Goal: Find specific page/section: Find specific page/section

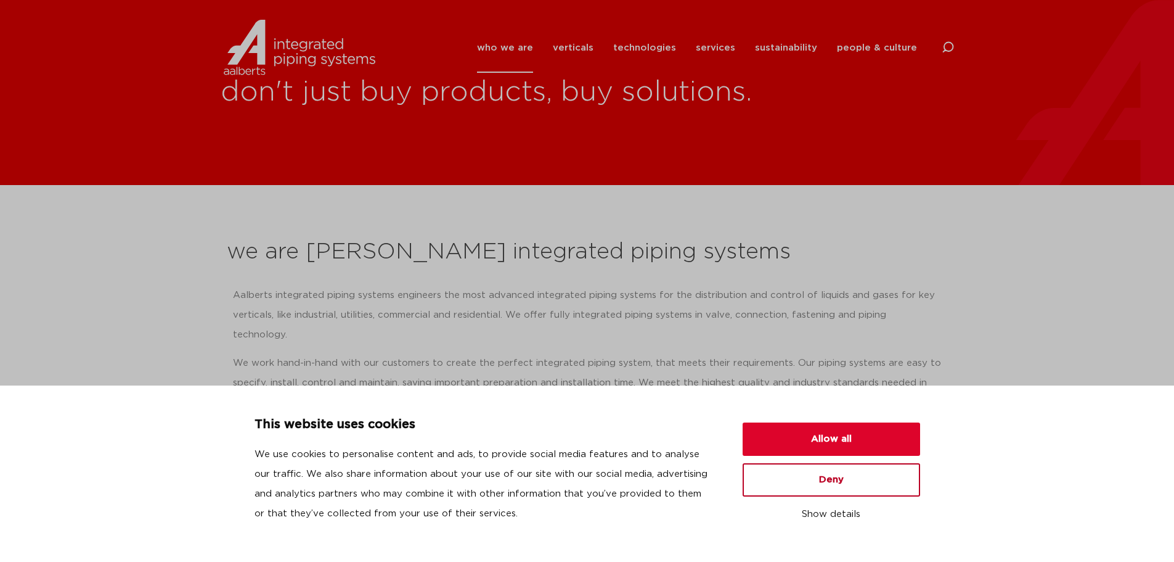
click at [825, 475] on button "Deny" at bounding box center [832, 479] width 178 height 33
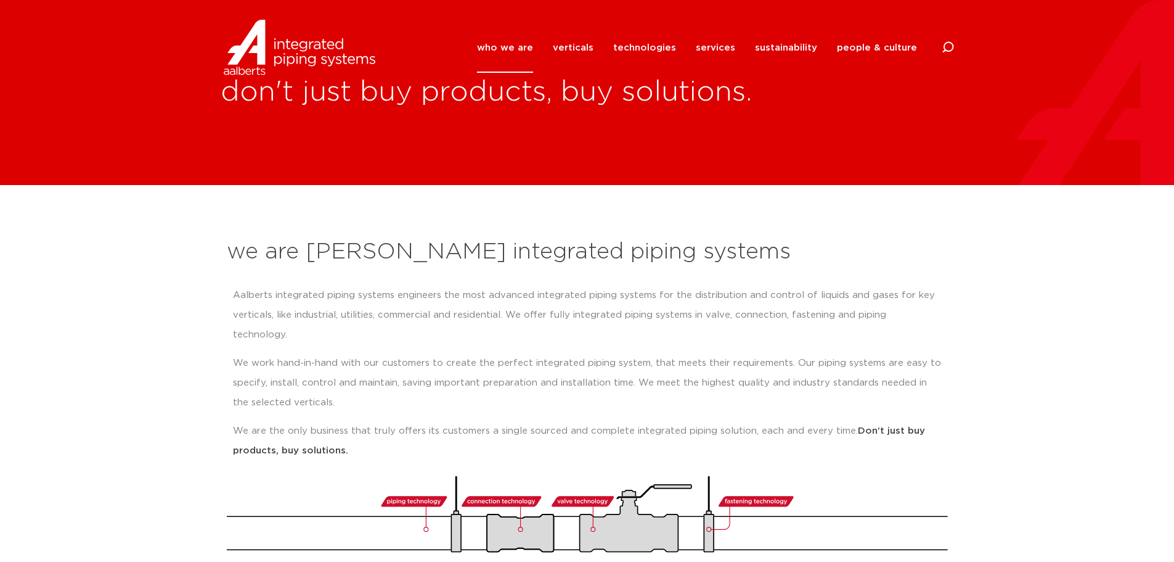
drag, startPoint x: 398, startPoint y: 296, endPoint x: 613, endPoint y: 327, distance: 217.9
click at [613, 326] on div "Aalberts integrated piping systems engineers the most advanced integrated pipin…" at bounding box center [587, 372] width 709 height 175
click at [512, 353] on p "We work hand-in-hand with our customers to create the perfect integrated piping…" at bounding box center [587, 382] width 709 height 59
drag, startPoint x: 427, startPoint y: 393, endPoint x: 535, endPoint y: 410, distance: 109.1
click at [535, 410] on div "Aalberts integrated piping systems engineers the most advanced integrated pipin…" at bounding box center [587, 372] width 709 height 175
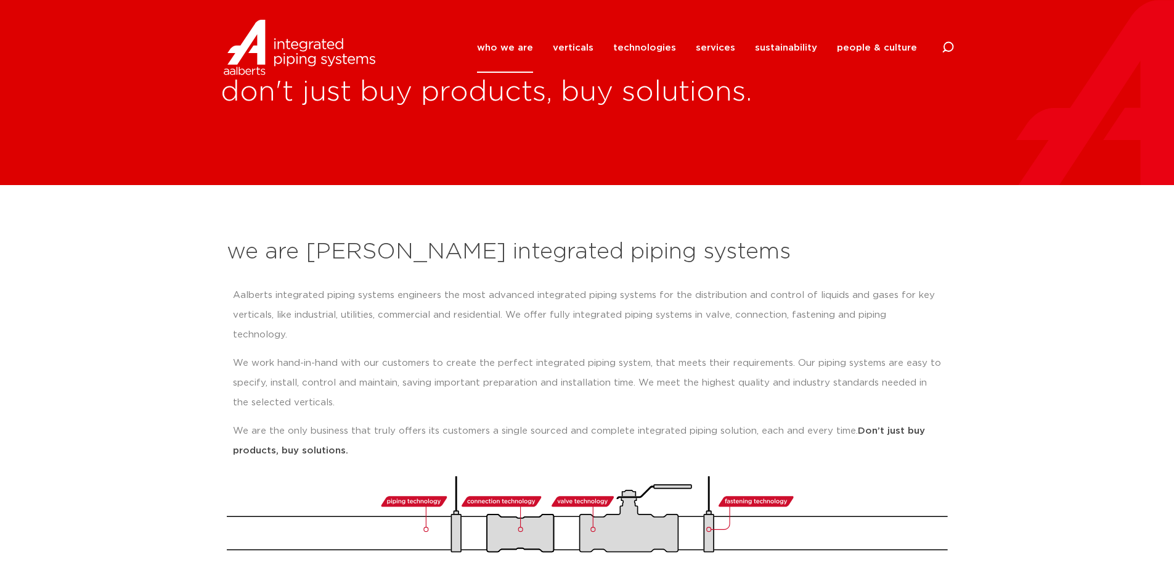
click at [799, 319] on p "Aalberts integrated piping systems engineers the most advanced integrated pipin…" at bounding box center [587, 314] width 709 height 59
click at [814, 304] on p "Aalberts integrated piping systems engineers the most advanced integrated pipin…" at bounding box center [587, 314] width 709 height 59
click at [678, 309] on p "Aalberts integrated piping systems engineers the most advanced integrated pipin…" at bounding box center [587, 314] width 709 height 59
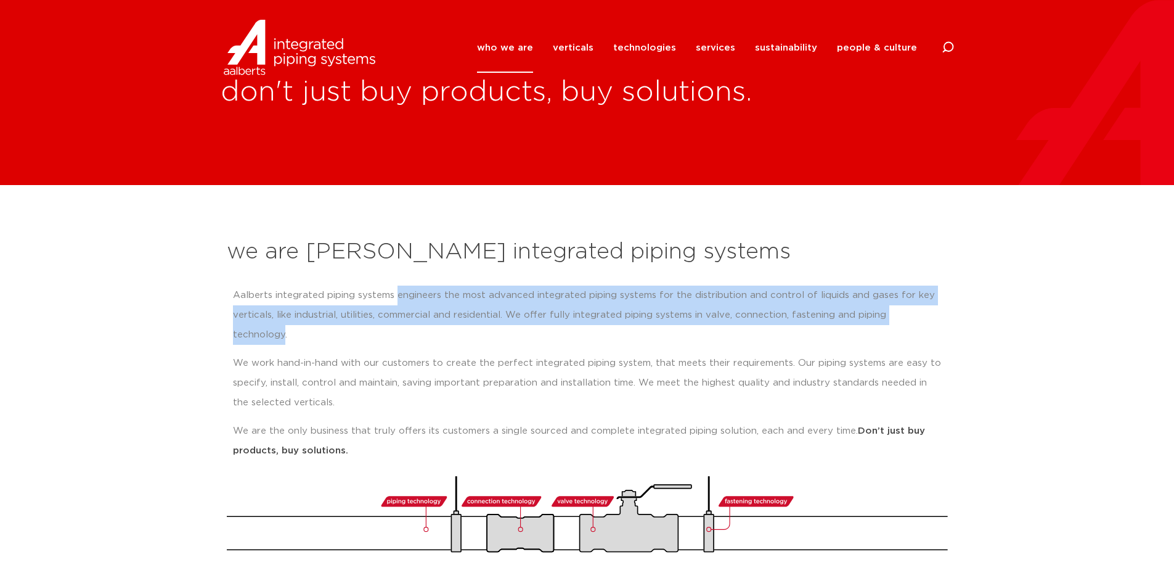
drag, startPoint x: 398, startPoint y: 294, endPoint x: 936, endPoint y: 313, distance: 537.8
click at [936, 313] on p "Aalberts integrated piping systems engineers the most advanced integrated pipin…" at bounding box center [587, 314] width 709 height 59
copy p "engineers the most advanced integrated piping systems for the distribution and …"
click at [406, 368] on p "We work hand-in-hand with our customers to create the perfect integrated piping…" at bounding box center [587, 382] width 709 height 59
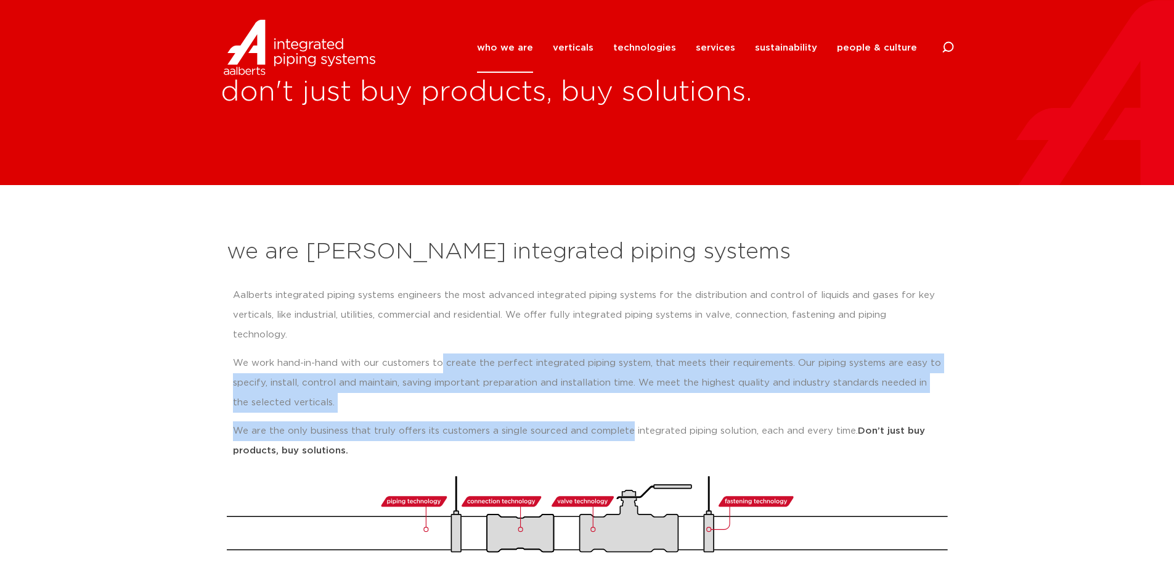
drag, startPoint x: 439, startPoint y: 340, endPoint x: 628, endPoint y: 397, distance: 196.9
click at [628, 397] on div "Aalberts integrated piping systems engineers the most advanced integrated pipin…" at bounding box center [587, 372] width 709 height 175
click at [626, 421] on p "We are the only business that truly offers its customers a single sourced and c…" at bounding box center [587, 440] width 709 height 39
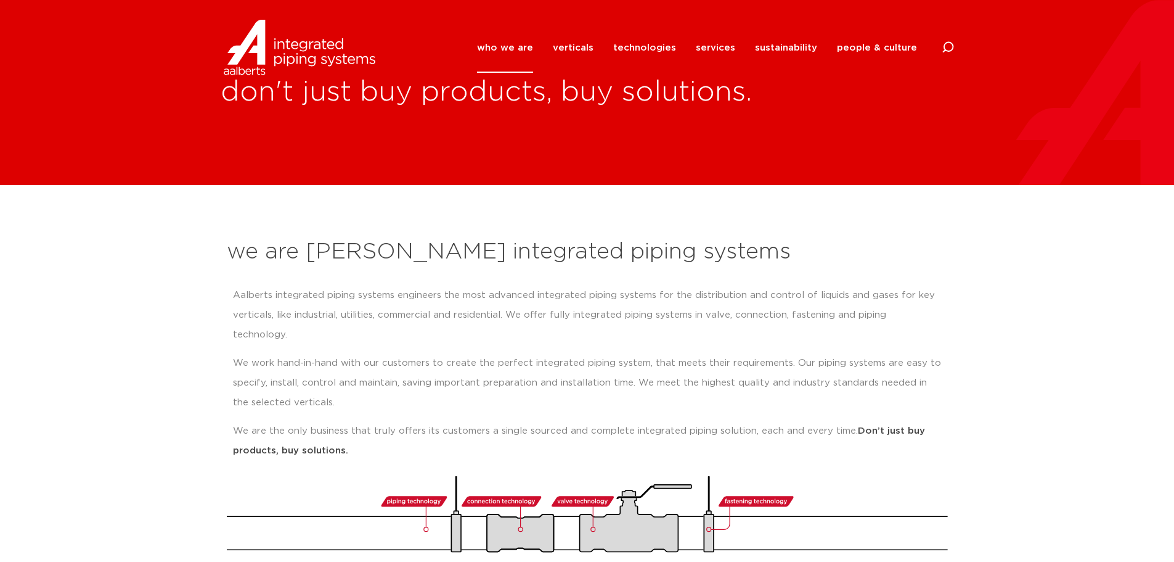
click at [664, 421] on p "We are the only business that truly offers its customers a single sourced and c…" at bounding box center [587, 440] width 709 height 39
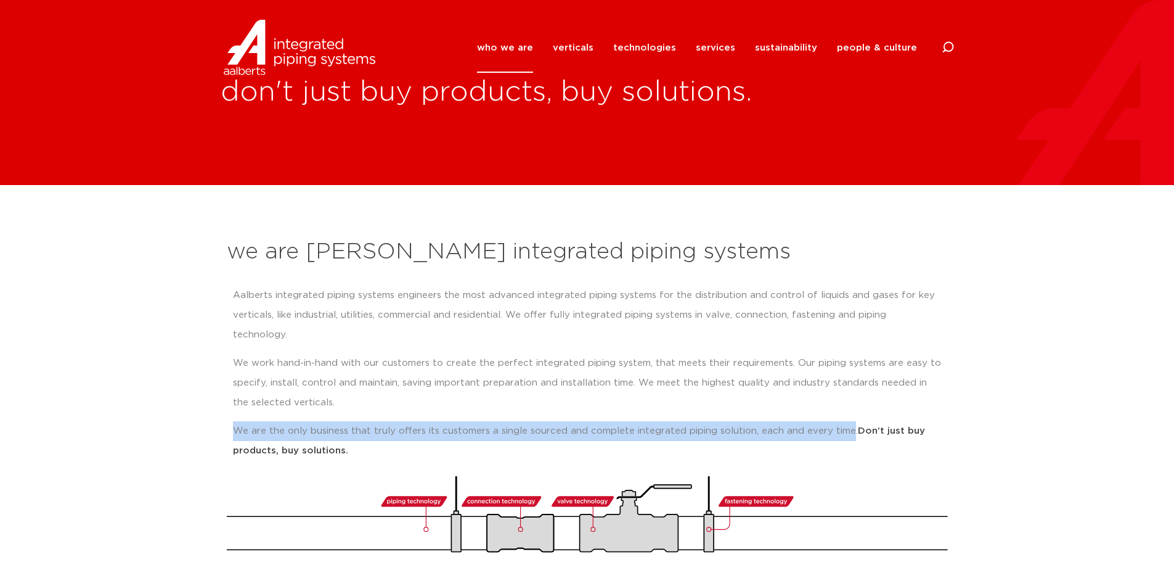
drag, startPoint x: 237, startPoint y: 410, endPoint x: 847, endPoint y: 410, distance: 609.6
click at [847, 421] on p "We are the only business that truly offers its customers a single sourced and c…" at bounding box center [587, 440] width 709 height 39
copy p "We are the only business that truly offers its customers a single sourced and c…"
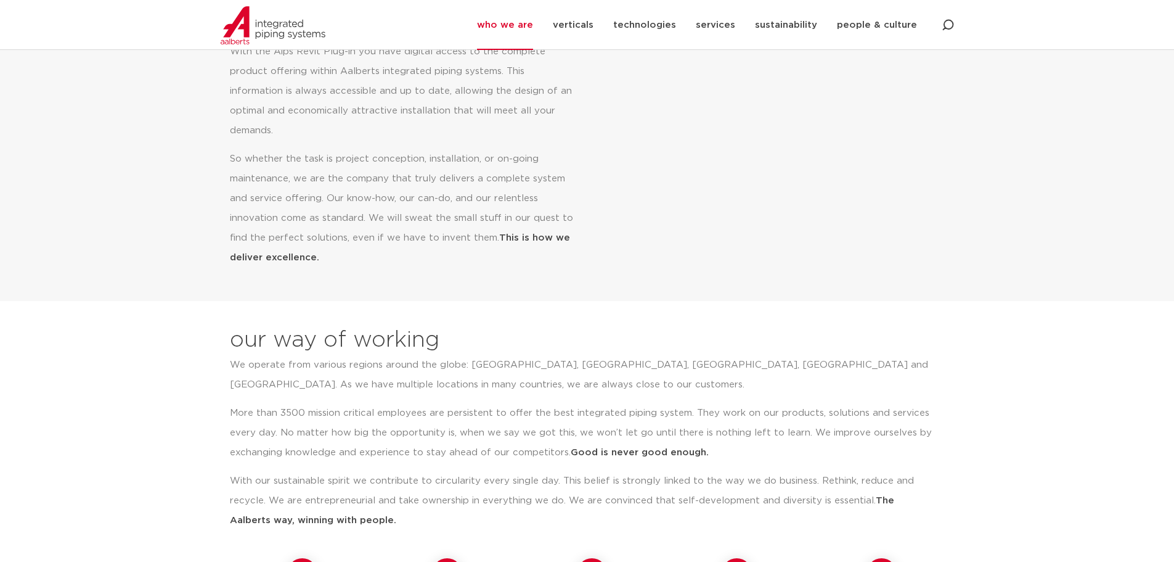
scroll to position [801, 0]
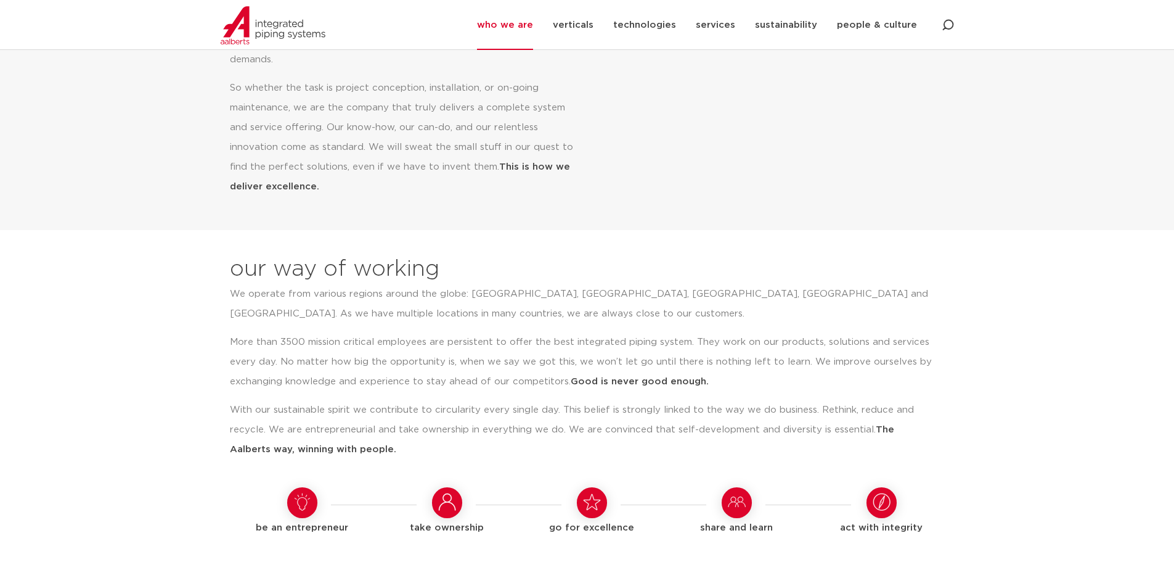
click at [502, 400] on p "With our sustainable spirit we contribute to circularity every single day. This…" at bounding box center [583, 429] width 706 height 59
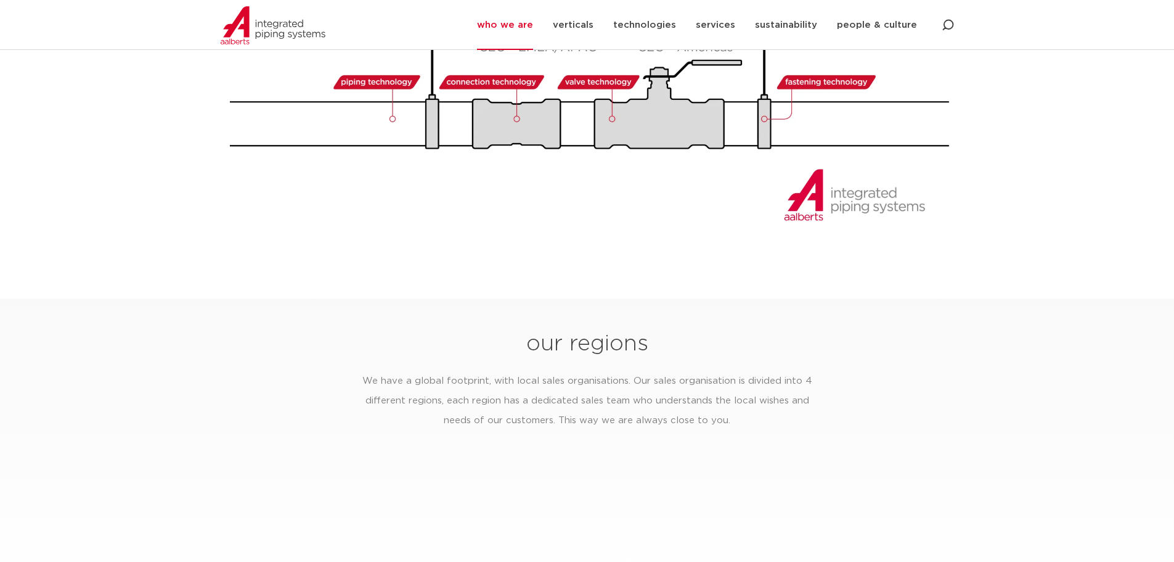
scroll to position [1603, 0]
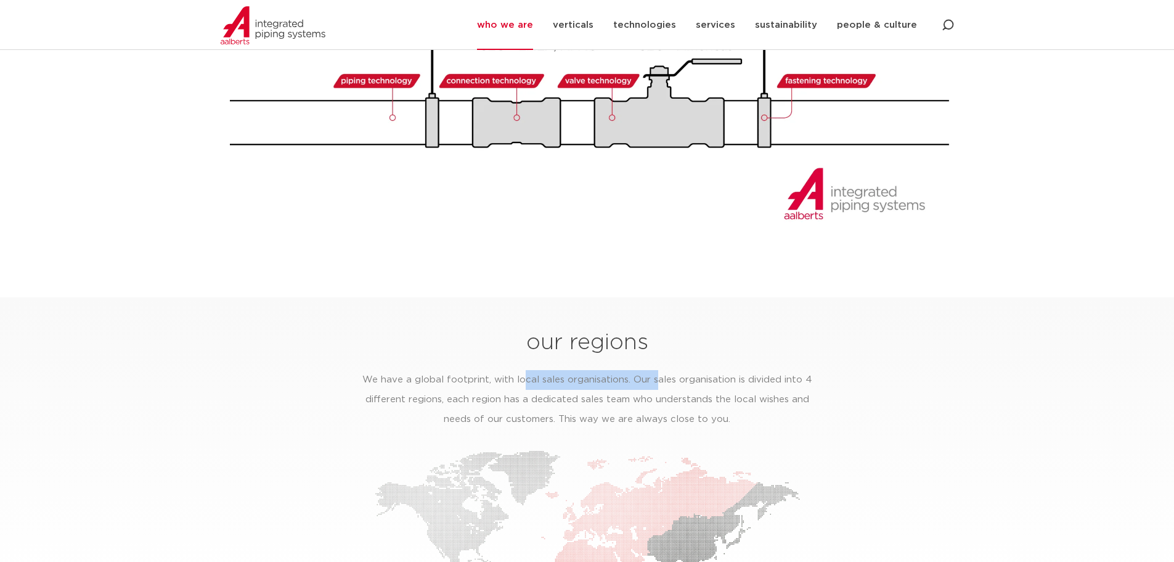
drag, startPoint x: 526, startPoint y: 361, endPoint x: 658, endPoint y: 367, distance: 132.0
click at [658, 370] on p "We have a global footprint, with local sales organisations. Our sales organisat…" at bounding box center [587, 399] width 469 height 59
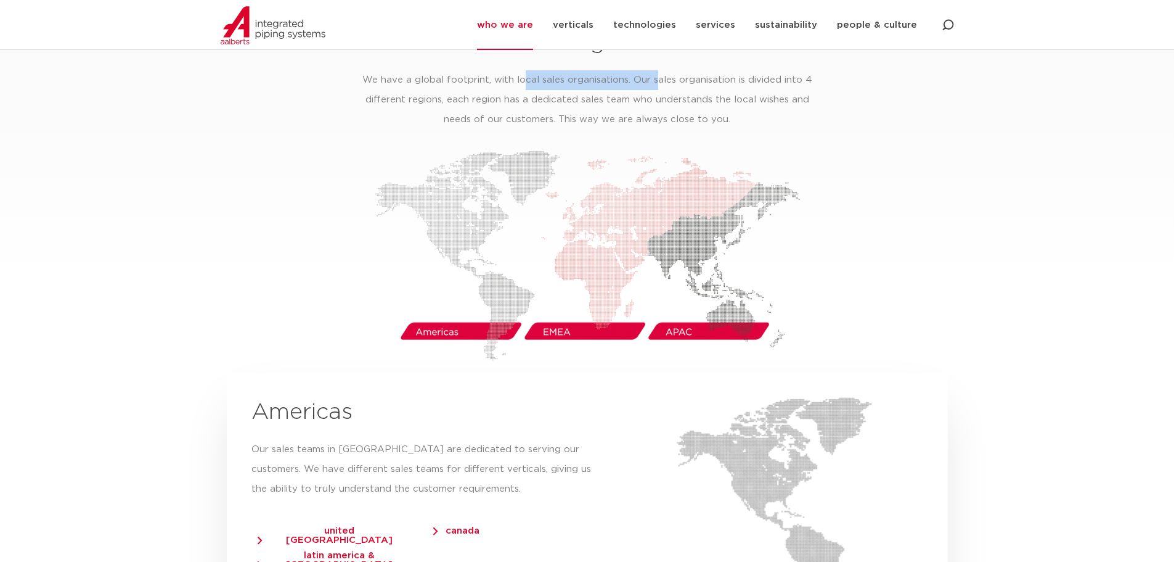
scroll to position [1972, 0]
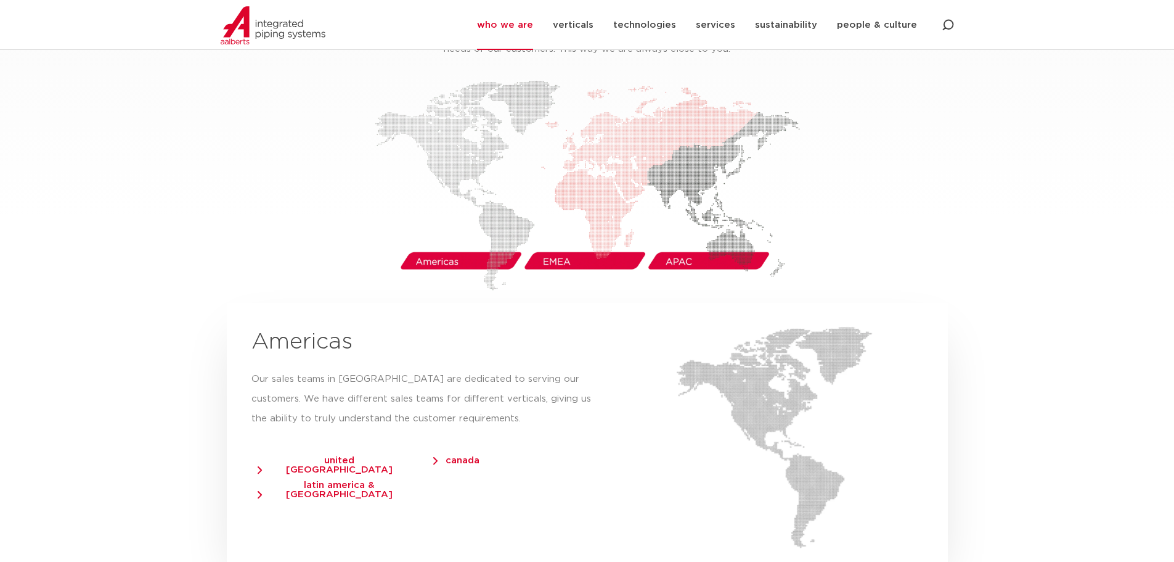
click at [348, 455] on span "united [GEOGRAPHIC_DATA]" at bounding box center [334, 464] width 152 height 18
